Goal: Task Accomplishment & Management: Use online tool/utility

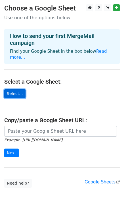
click at [13, 89] on link "Select..." at bounding box center [14, 93] width 21 height 9
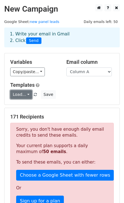
click at [21, 98] on link "Load..." at bounding box center [21, 94] width 22 height 9
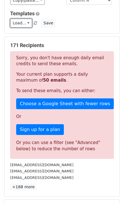
scroll to position [73, 0]
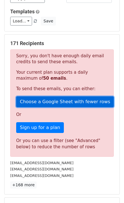
click at [77, 103] on link "Choose a Google Sheet with fewer rows" at bounding box center [65, 101] width 98 height 11
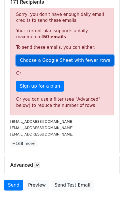
scroll to position [115, 0]
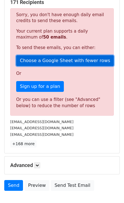
click at [35, 63] on link "Choose a Google Sheet with fewer rows" at bounding box center [65, 60] width 98 height 11
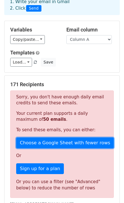
scroll to position [0, 0]
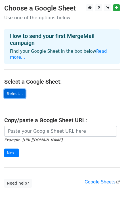
click at [14, 89] on link "Select..." at bounding box center [14, 93] width 21 height 9
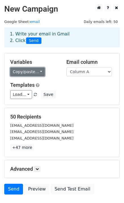
click at [37, 72] on link "Copy/paste..." at bounding box center [27, 72] width 35 height 9
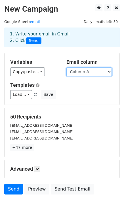
click at [89, 75] on select "Column A" at bounding box center [88, 72] width 45 height 9
click at [66, 68] on select "Column A" at bounding box center [88, 72] width 45 height 9
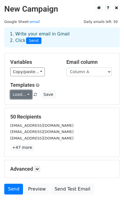
click at [22, 97] on link "Load..." at bounding box center [21, 94] width 22 height 9
click at [86, 80] on div "Variables Copy/paste... {{Column A}} Email column Column A Templates Load... No…" at bounding box center [62, 78] width 115 height 51
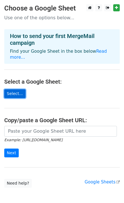
click at [9, 89] on link "Select..." at bounding box center [14, 93] width 21 height 9
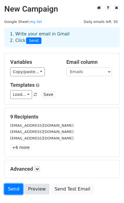
click at [17, 188] on link "Send" at bounding box center [13, 189] width 19 height 11
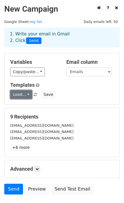
click at [24, 96] on link "Load..." at bounding box center [21, 94] width 22 height 9
click at [104, 123] on div "[EMAIL_ADDRESS][DOMAIN_NAME]" at bounding box center [62, 125] width 112 height 7
